Goal: Check status: Check status

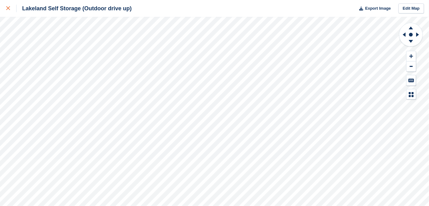
click at [9, 6] on div at bounding box center [11, 8] width 10 height 7
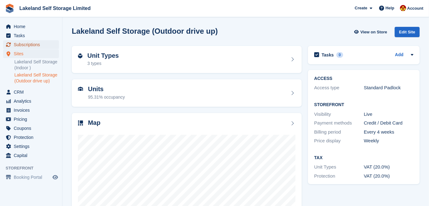
click at [25, 46] on span "Subscriptions" at bounding box center [32, 44] width 37 height 9
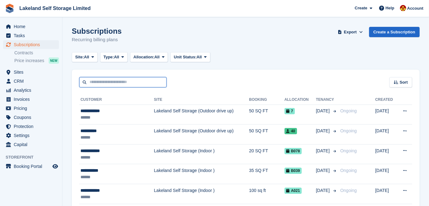
click at [95, 81] on input "text" at bounding box center [122, 82] width 87 height 10
type input "***"
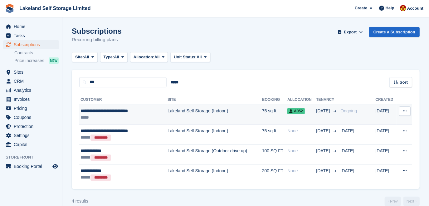
click at [186, 111] on td "Lakeland Self Storage (Indoor )" at bounding box center [214, 114] width 94 height 20
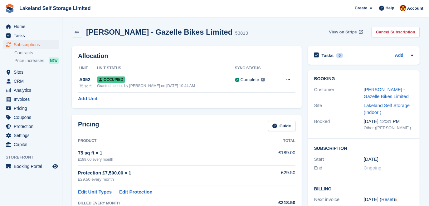
click at [345, 31] on span "View on Stripe" at bounding box center [343, 32] width 28 height 6
